Goal: Navigation & Orientation: Find specific page/section

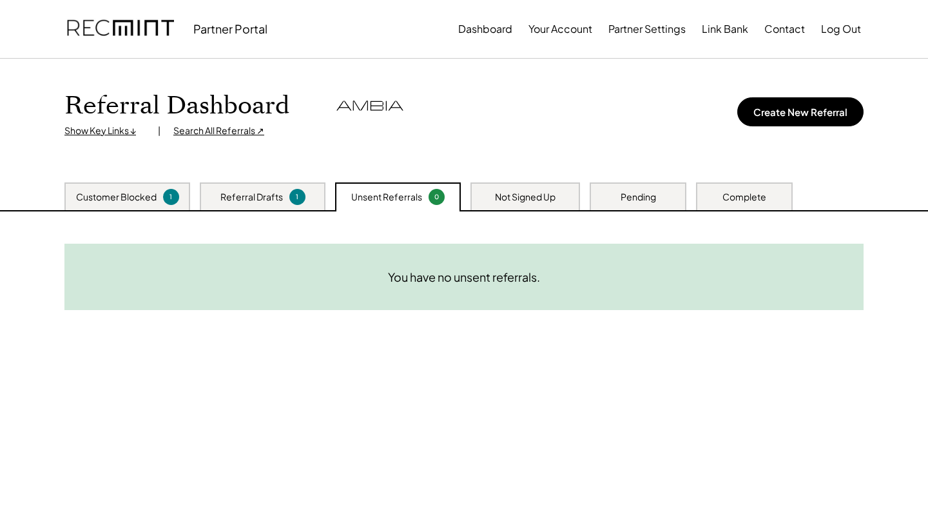
click at [291, 191] on div "1" at bounding box center [297, 197] width 16 height 16
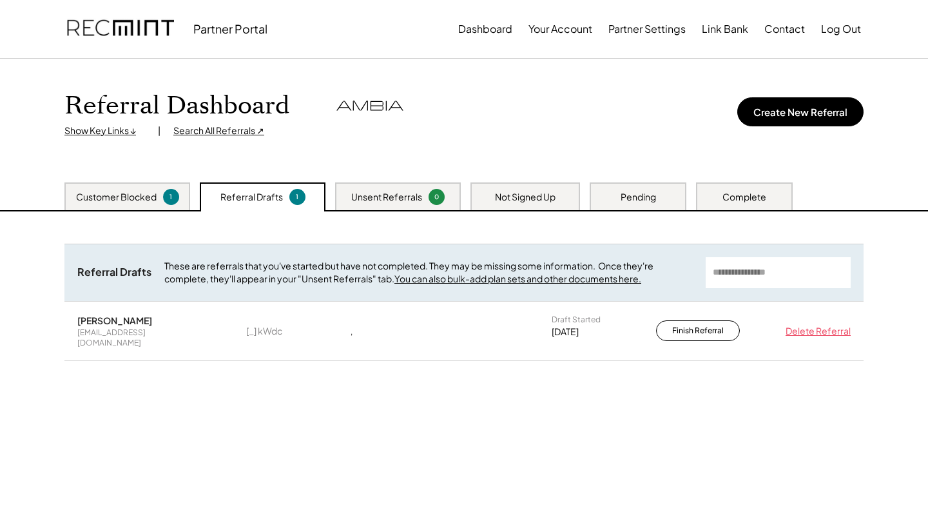
click at [553, 191] on div "Not Signed Up" at bounding box center [525, 197] width 61 height 13
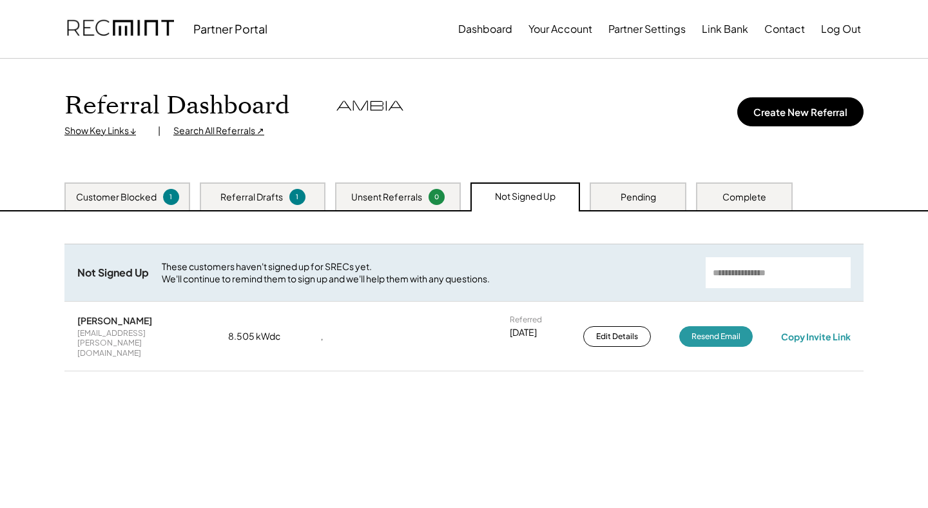
click at [667, 202] on div "Pending" at bounding box center [638, 196] width 97 height 28
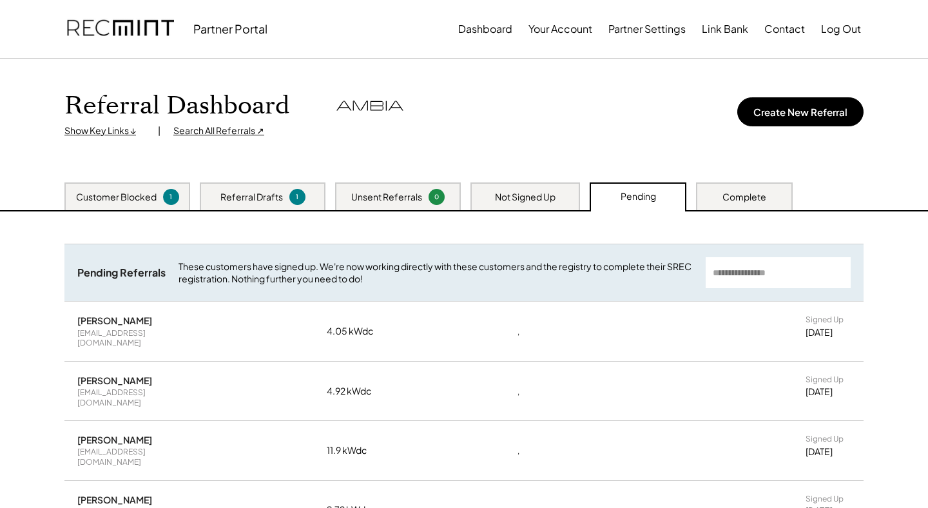
click at [538, 199] on div "Not Signed Up" at bounding box center [525, 197] width 61 height 13
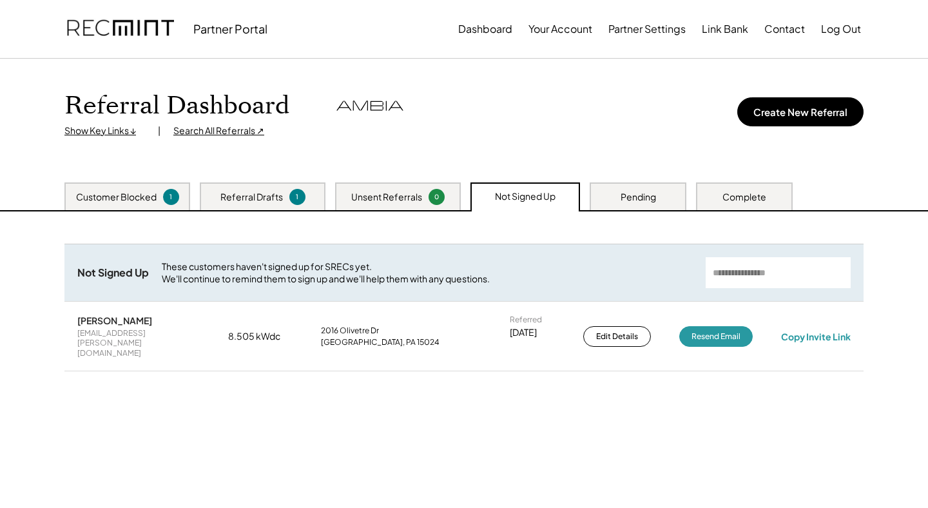
click at [445, 205] on div "Unsent Referrals 0" at bounding box center [398, 196] width 126 height 28
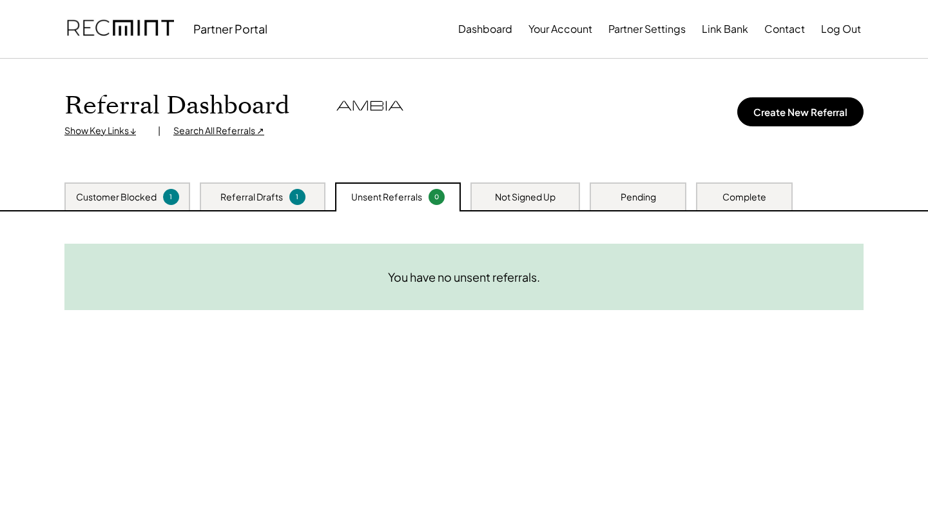
click at [619, 195] on div "Pending" at bounding box center [638, 196] width 97 height 28
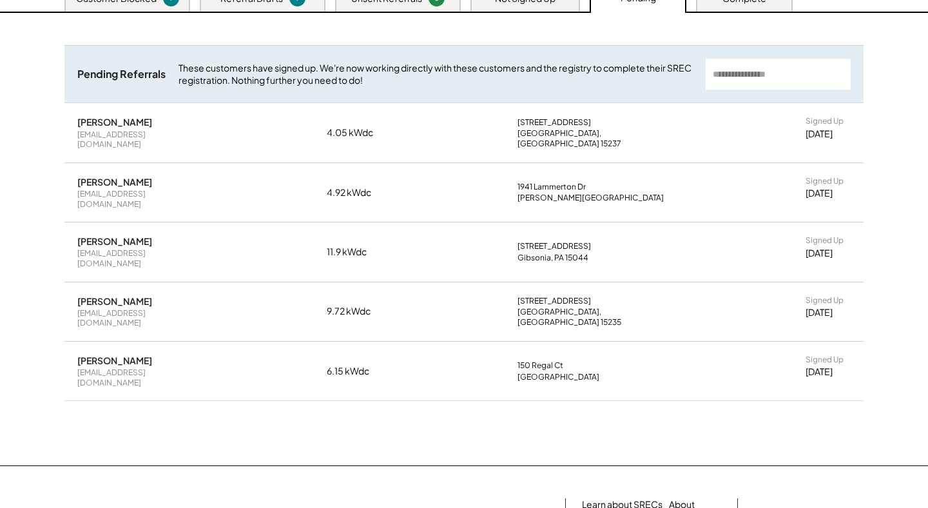
scroll to position [83, 0]
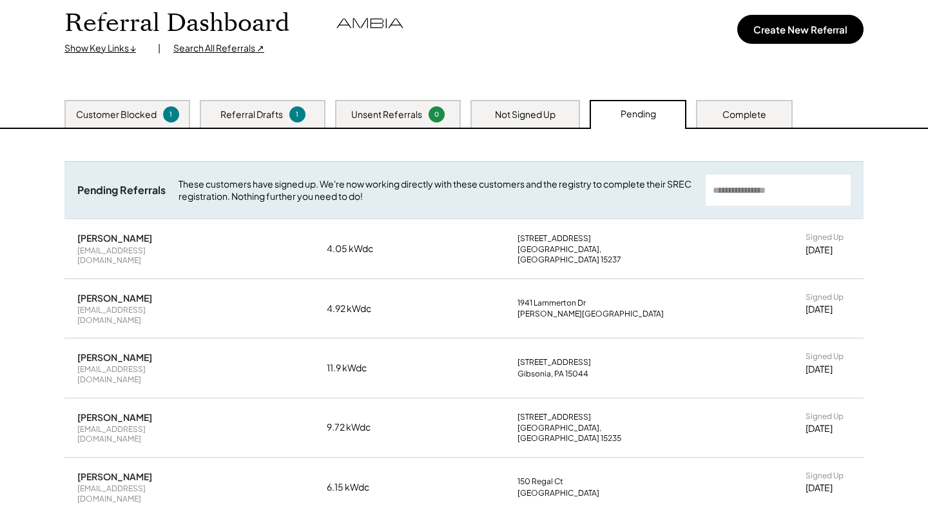
click at [710, 105] on div "Complete" at bounding box center [744, 114] width 97 height 28
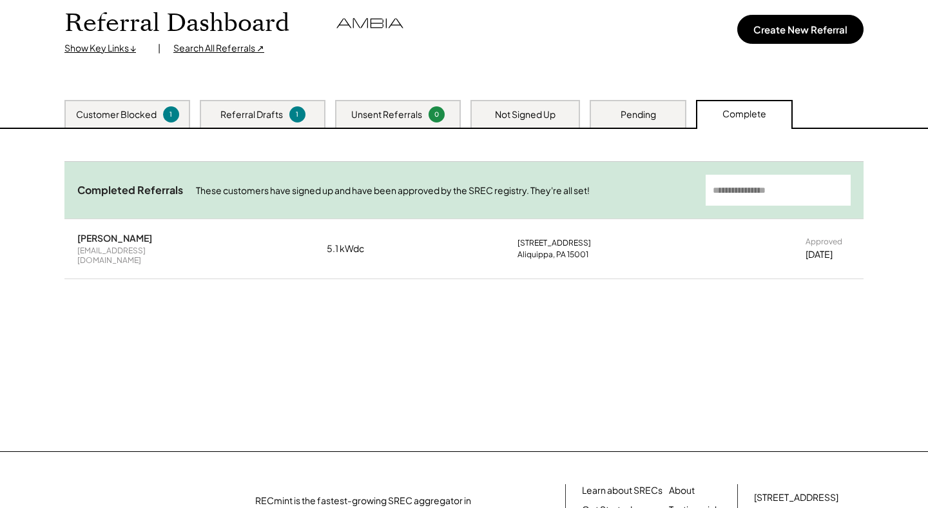
click at [249, 126] on div "Referral Drafts 1" at bounding box center [263, 114] width 126 height 28
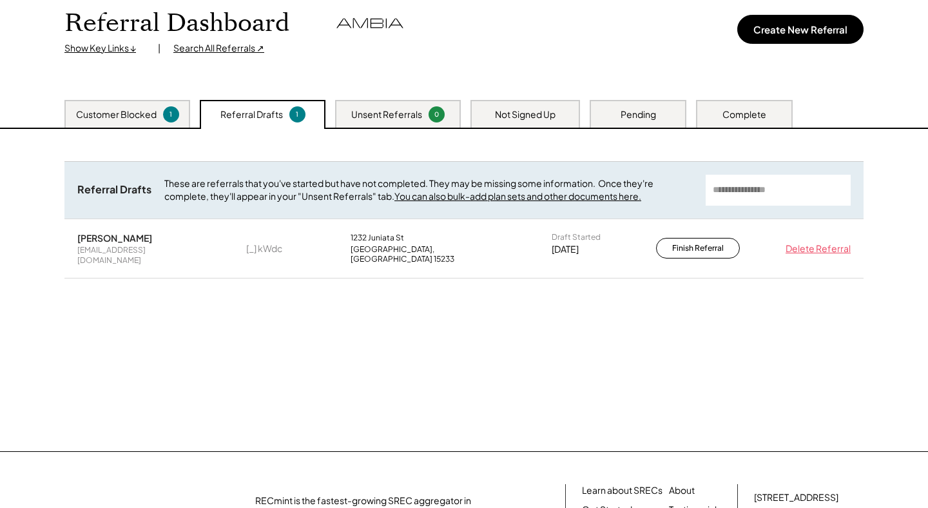
click at [386, 121] on div "Unsent Referrals 0" at bounding box center [398, 114] width 126 height 28
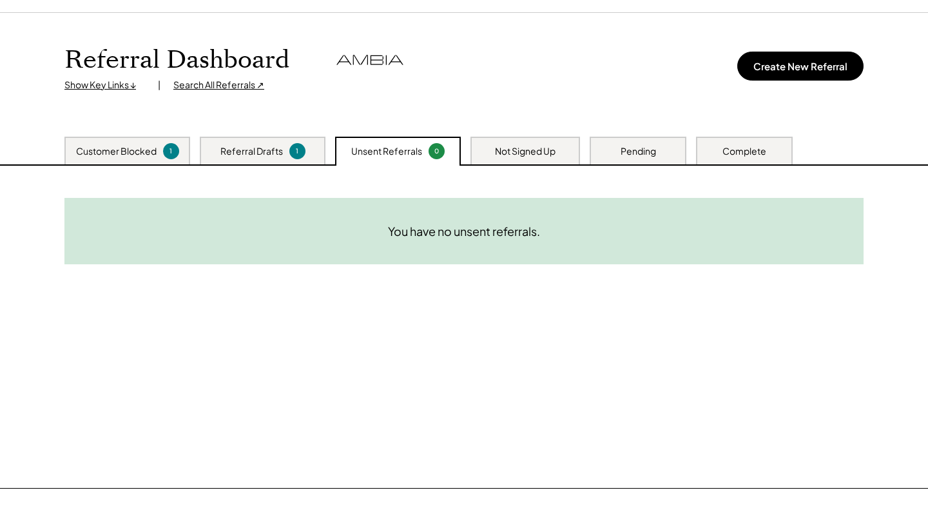
scroll to position [0, 0]
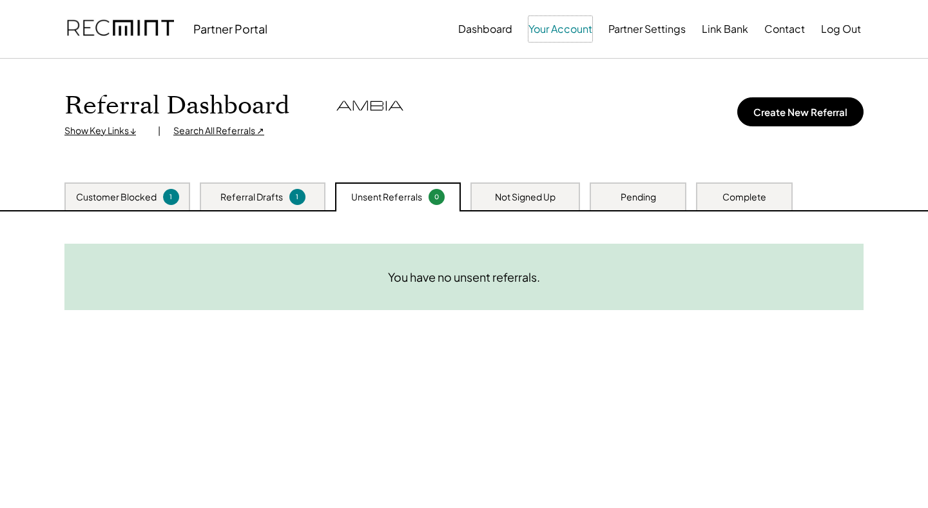
click at [538, 32] on button "Your Account" at bounding box center [561, 29] width 64 height 26
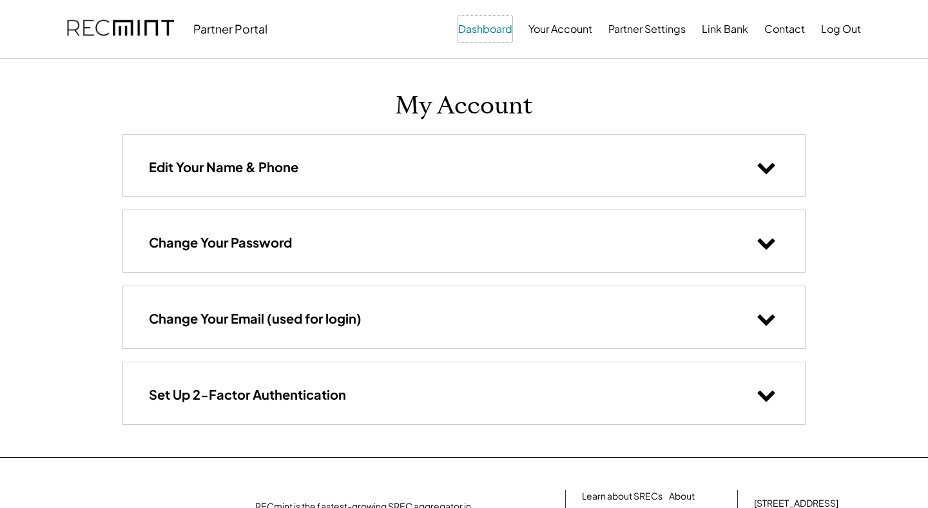
click at [493, 30] on button "Dashboard" at bounding box center [485, 29] width 54 height 26
